Goal: Information Seeking & Learning: Learn about a topic

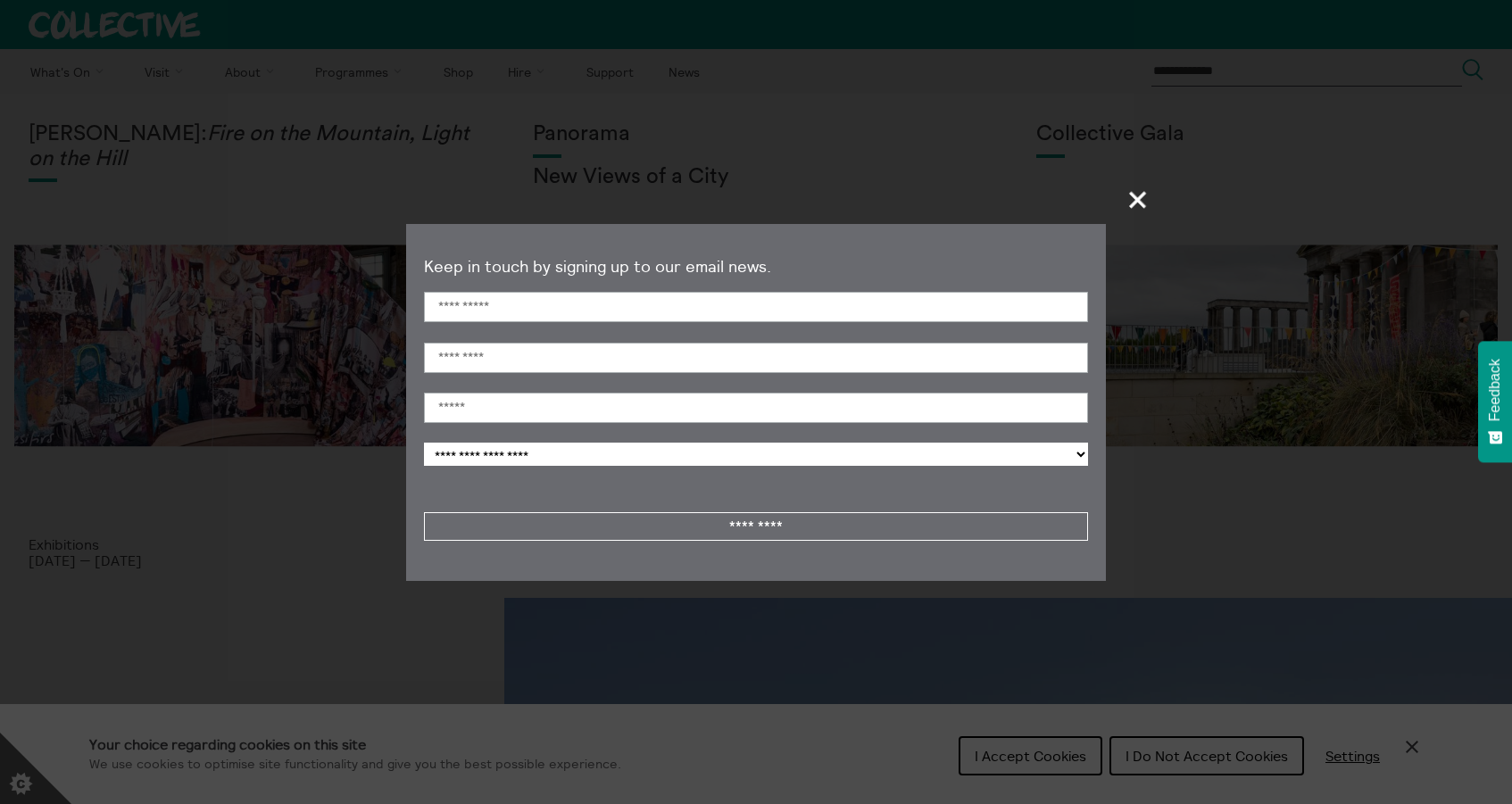
click at [1138, 196] on span "+" at bounding box center [1138, 199] width 52 height 52
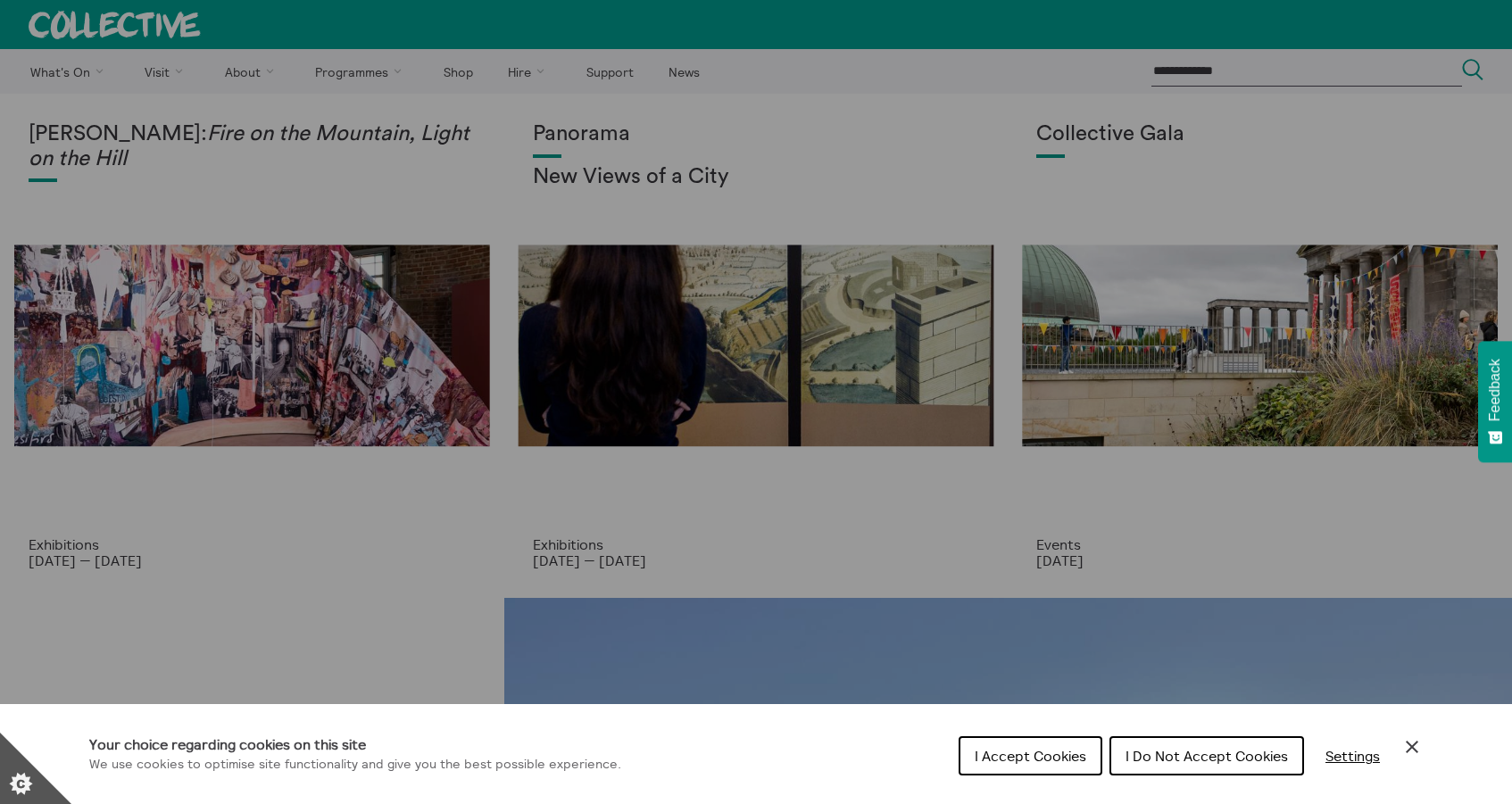
click at [1228, 760] on span "I Do Not Accept Cookies" at bounding box center [1206, 755] width 163 height 18
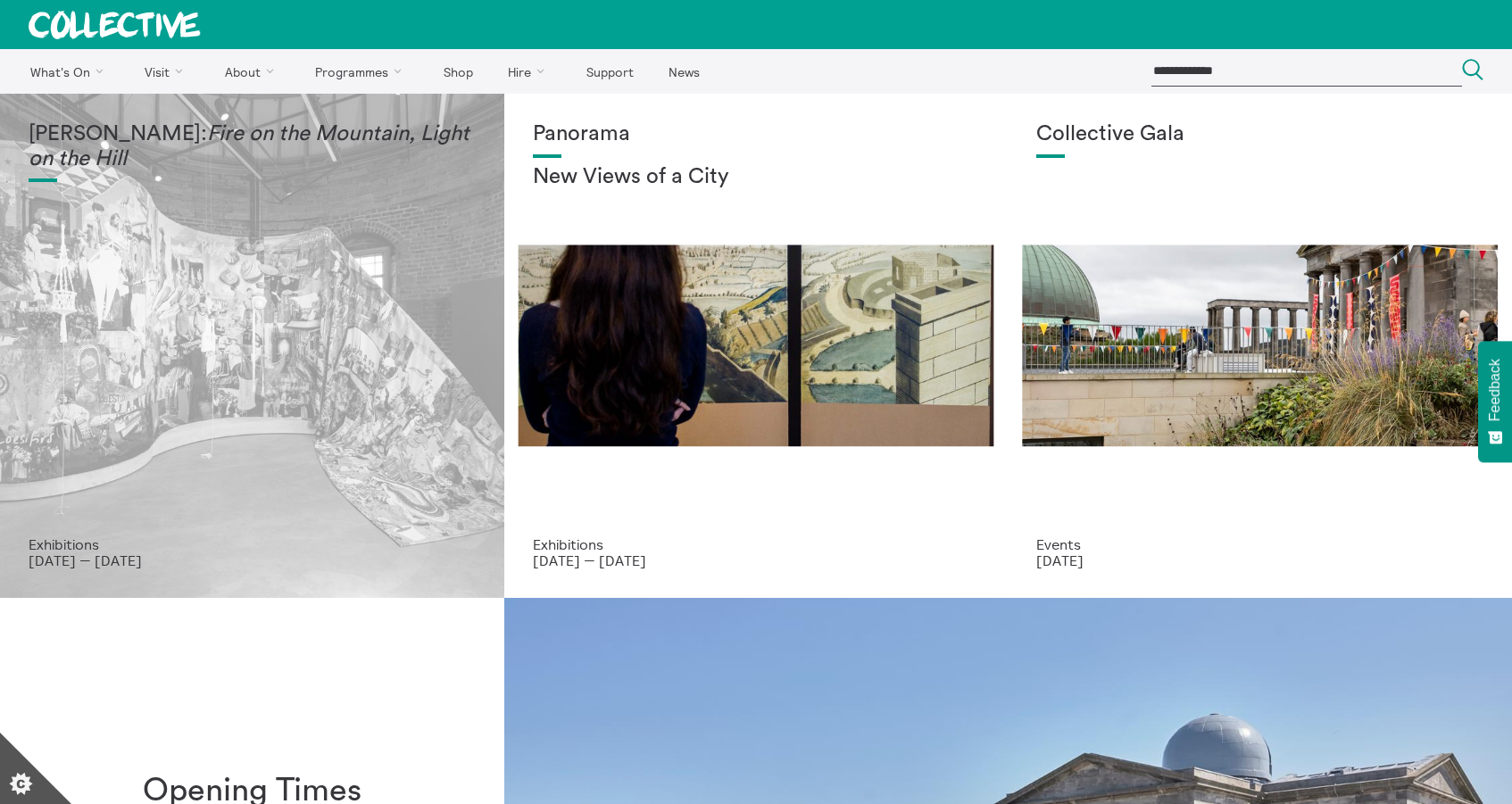
click at [219, 322] on div "Mercedes Azpilicueta: Fire on the Mountain, Light on the Hill" at bounding box center [252, 329] width 447 height 414
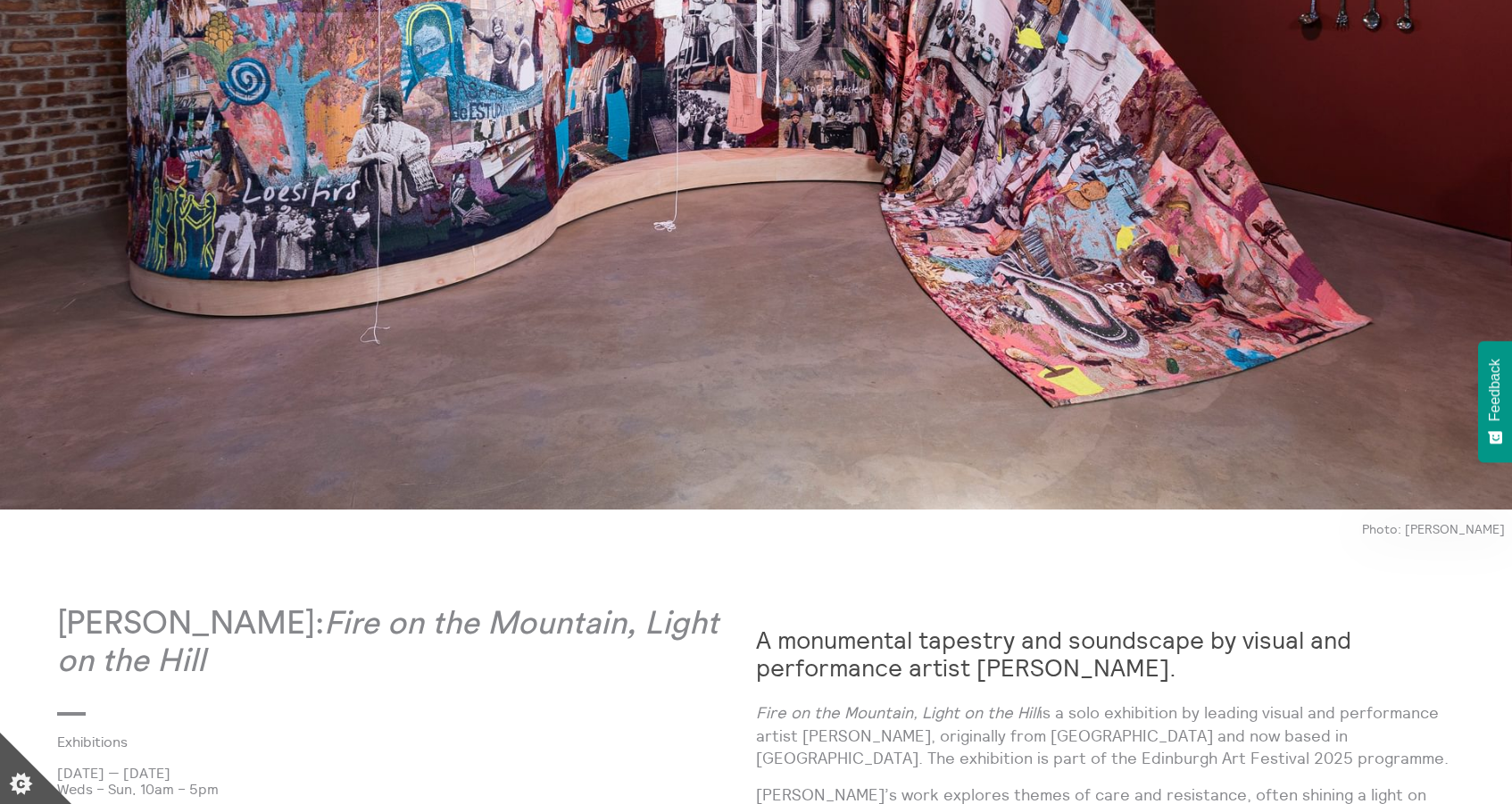
scroll to position [599, 0]
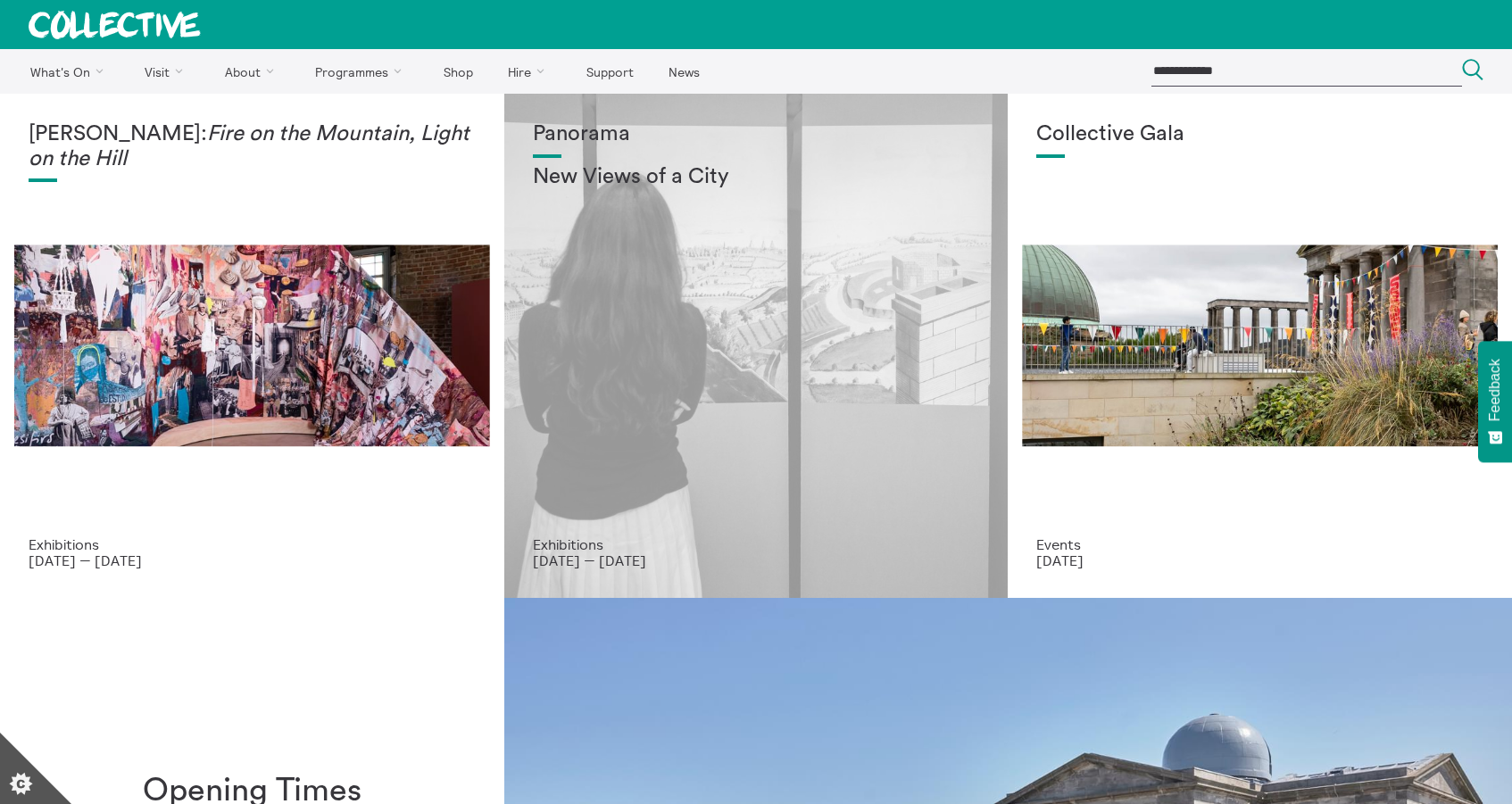
click at [686, 267] on div "Panorama New Views of a City" at bounding box center [756, 329] width 447 height 414
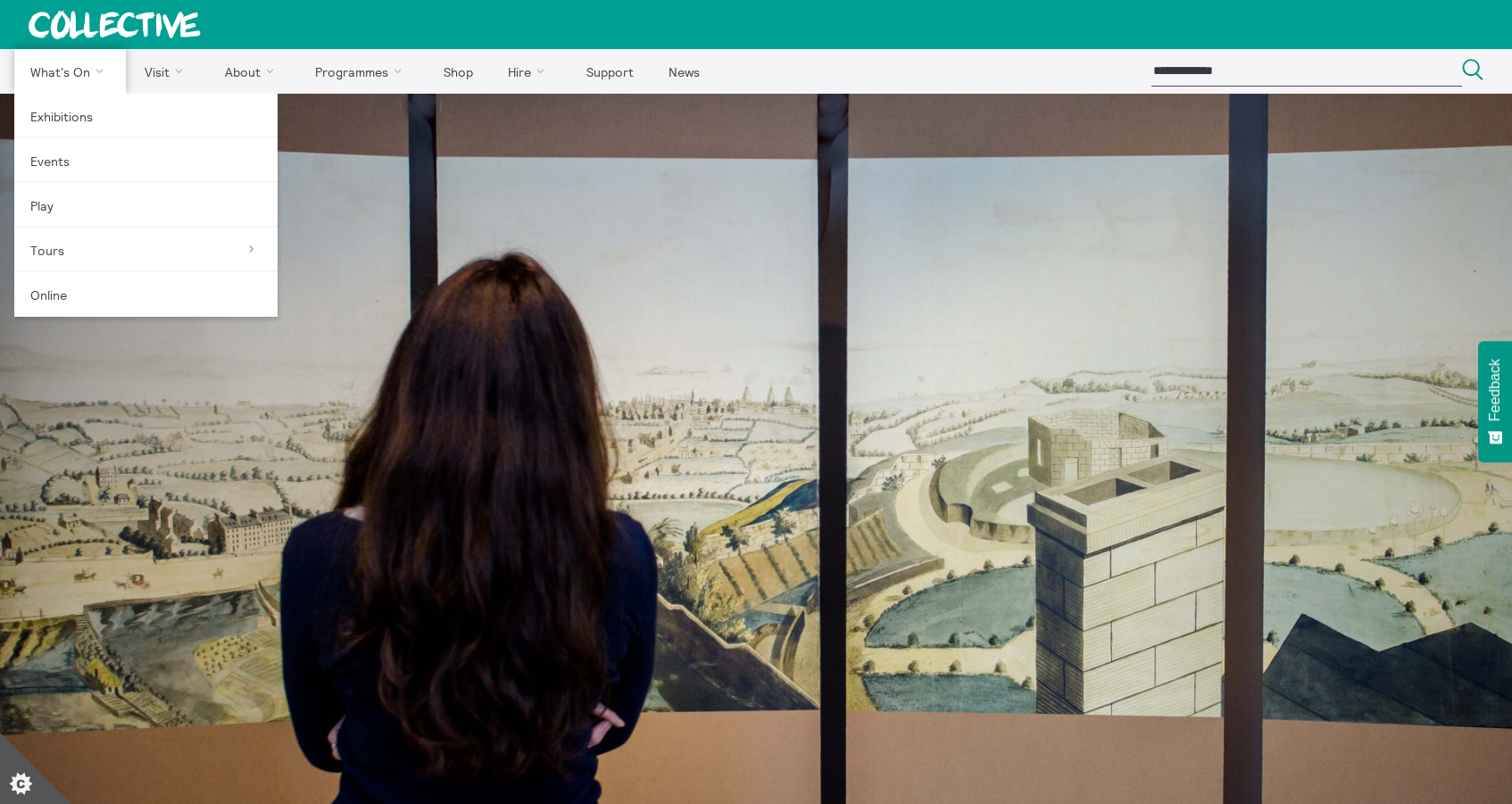
click at [68, 68] on link "What's On" at bounding box center [70, 71] width 111 height 45
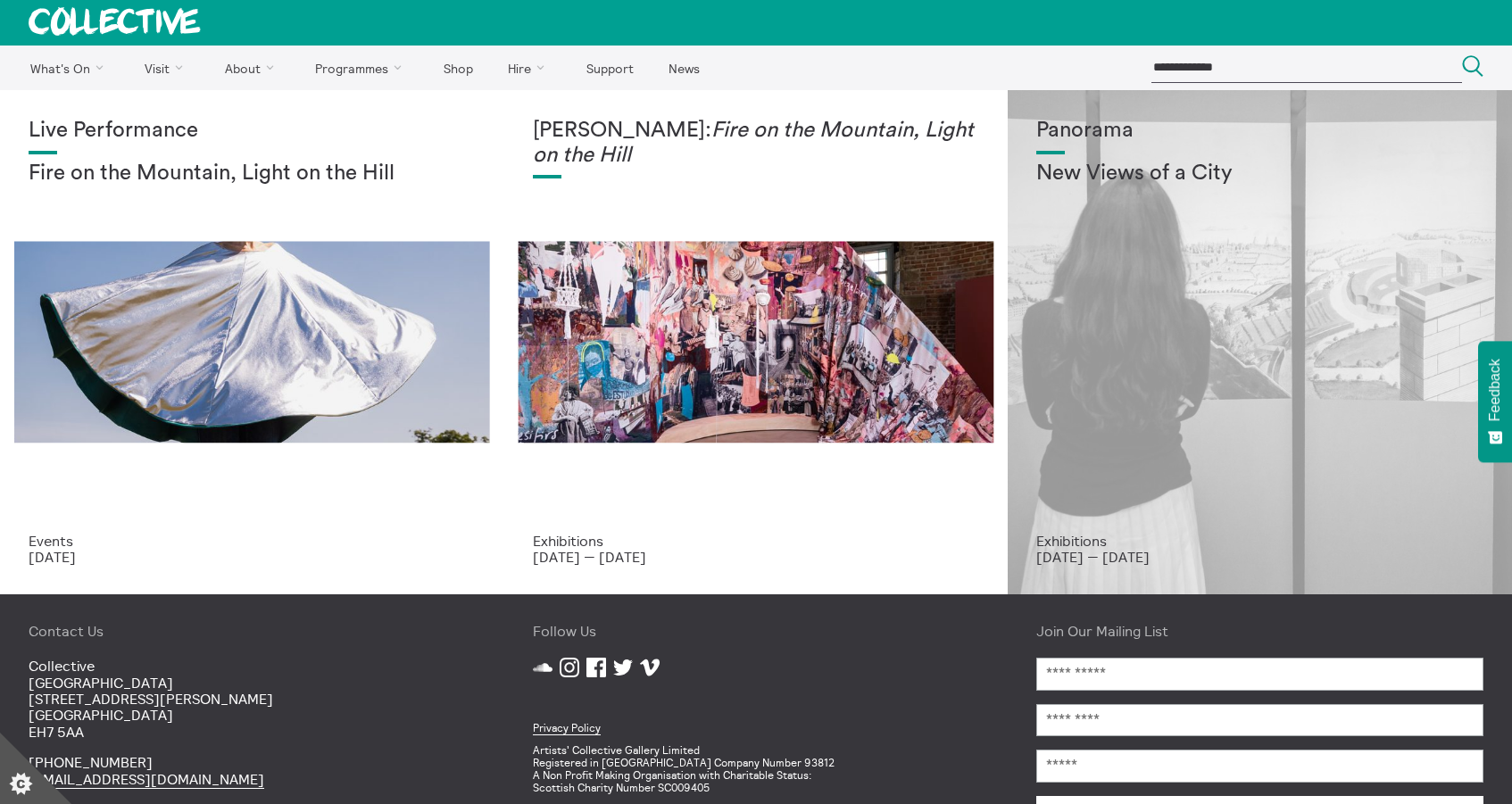
scroll to position [4, 0]
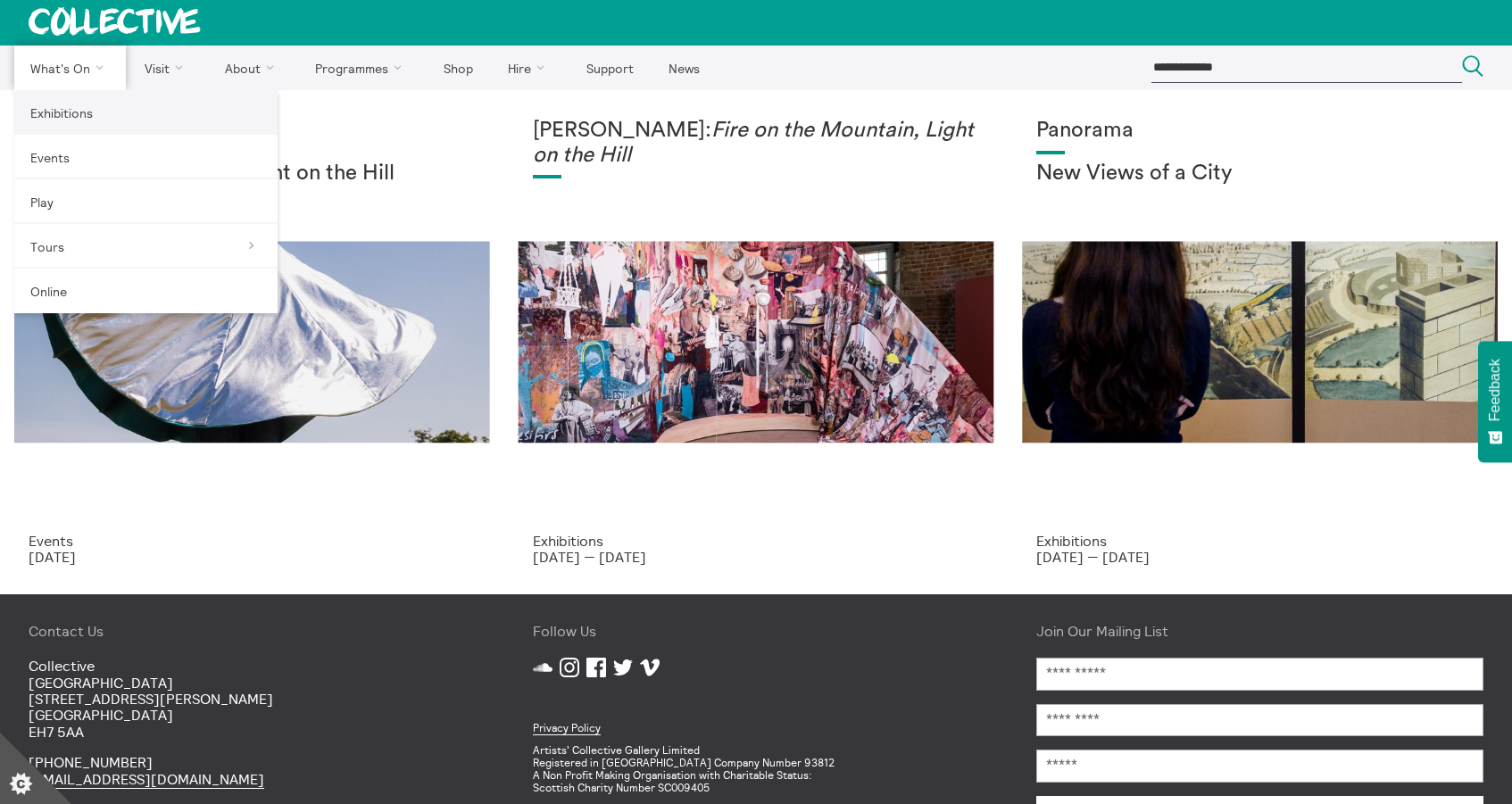
click at [74, 108] on link "Exhibitions" at bounding box center [146, 112] width 263 height 45
